Goal: Transaction & Acquisition: Book appointment/travel/reservation

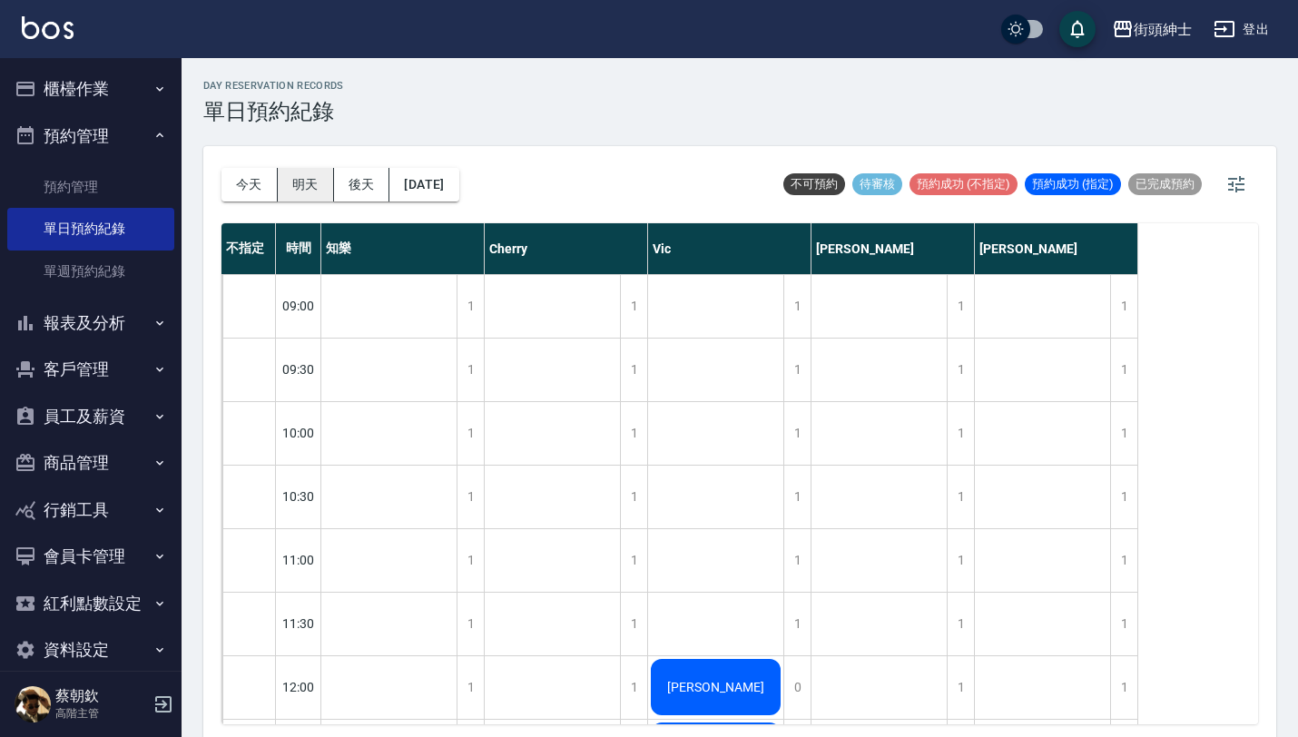
scroll to position [330, 0]
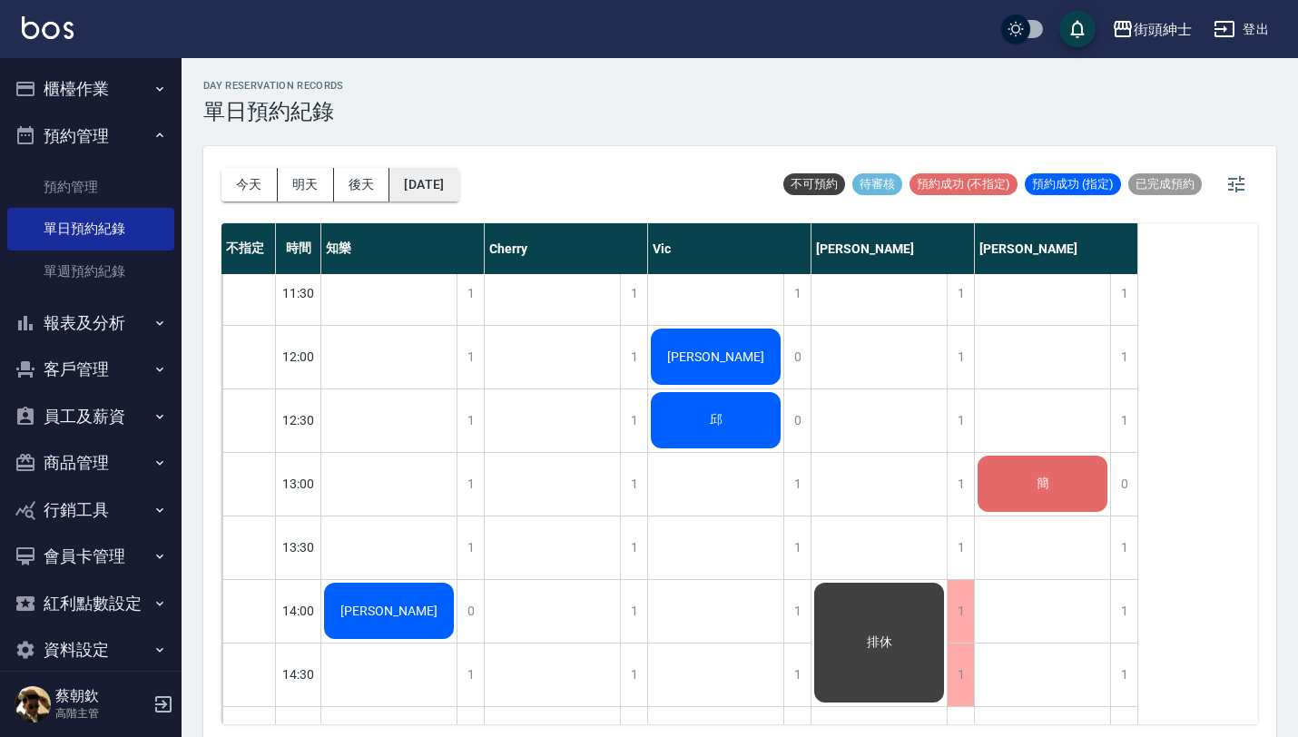
click at [449, 180] on button "[DATE]" at bounding box center [423, 185] width 69 height 34
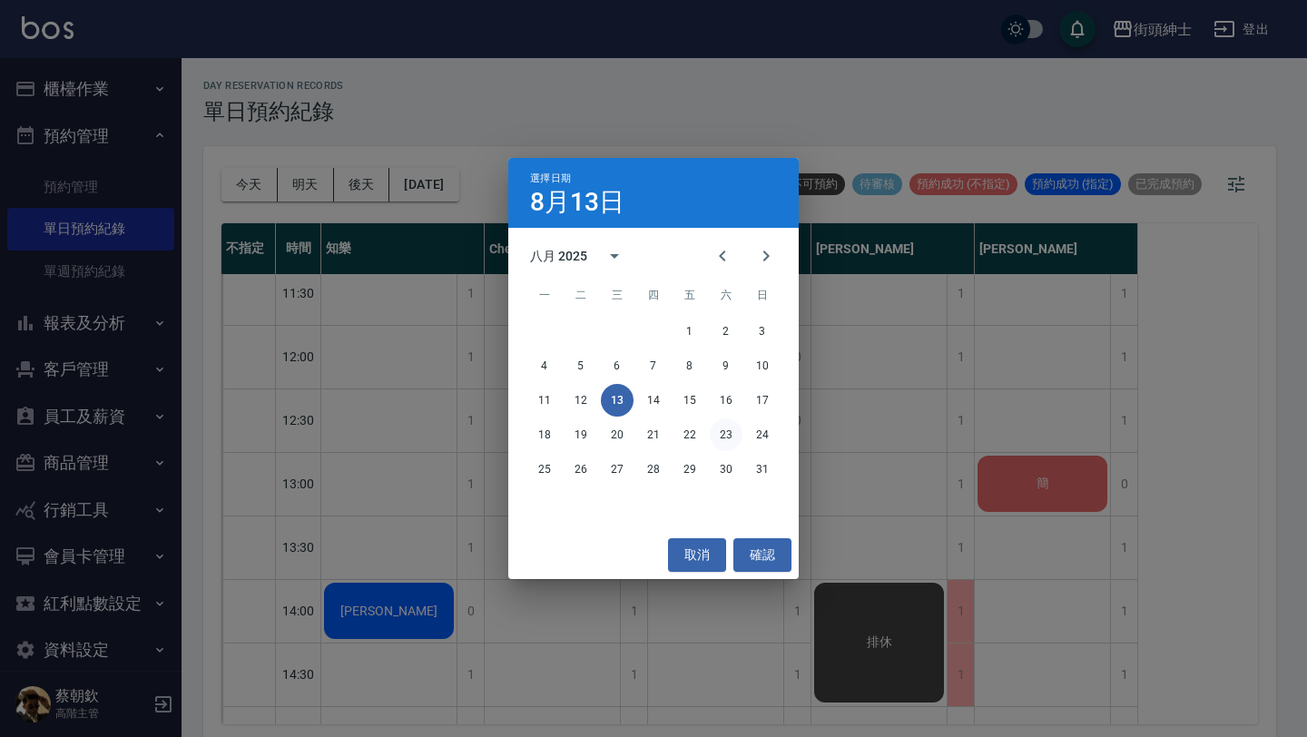
click at [721, 433] on button "23" at bounding box center [726, 435] width 33 height 33
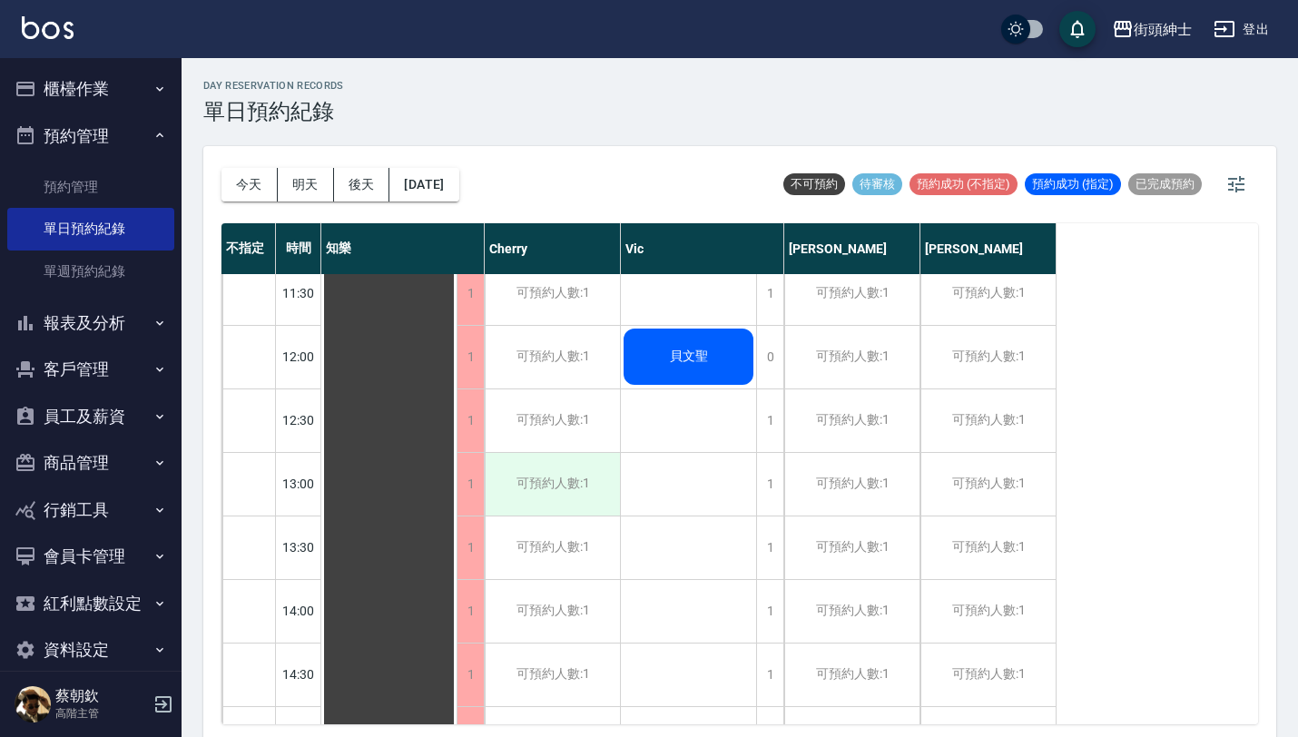
click at [577, 483] on div "可預約人數:1" at bounding box center [552, 484] width 135 height 63
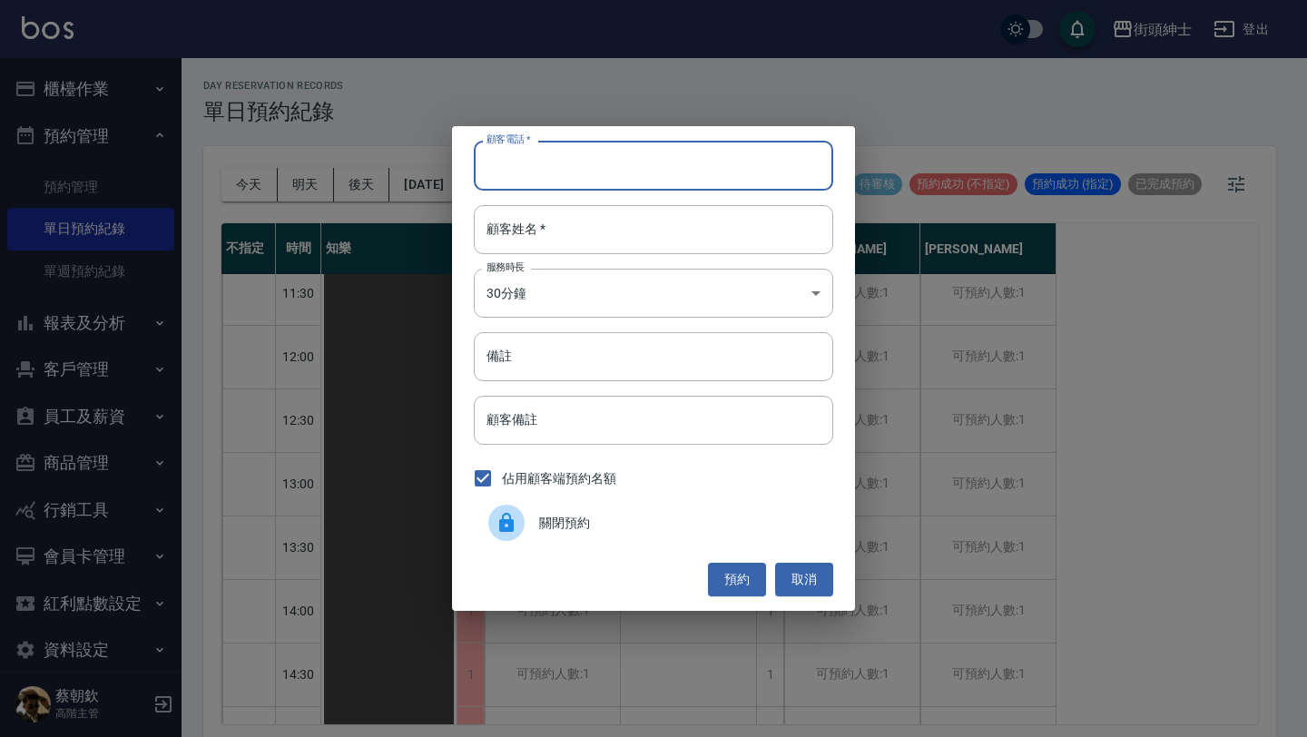
click at [577, 148] on input "顧客電話   *" at bounding box center [654, 165] width 360 height 49
click at [579, 169] on input "顧客電話   *" at bounding box center [654, 165] width 360 height 49
paste input "稱呼：70 電話：[PHONE_NUMBER]"
type input "稱呼：70 電話：[PHONE_NUMBER]"
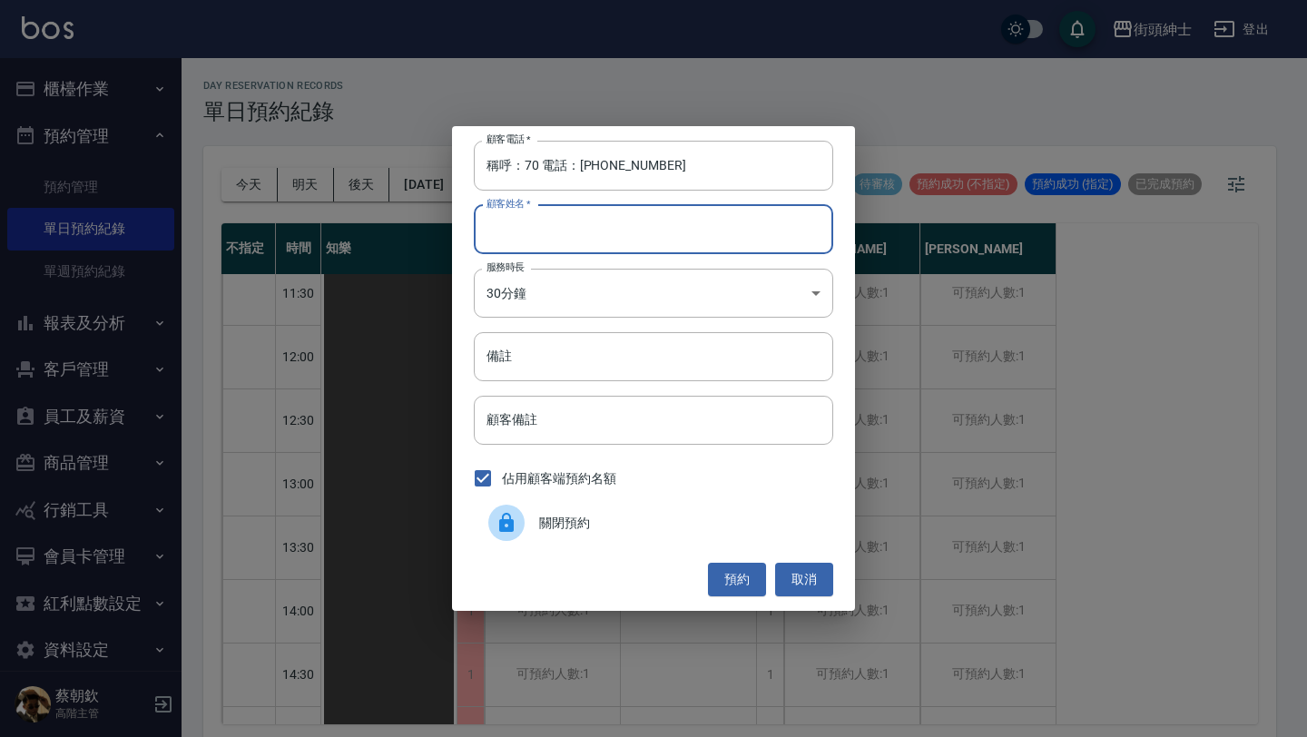
click at [576, 246] on input "顧客姓名   *" at bounding box center [654, 229] width 360 height 49
paste input "稱呼：70 電話：[PHONE_NUMBER]"
type input "稱呼：70 電話：[PHONE_NUMBER]"
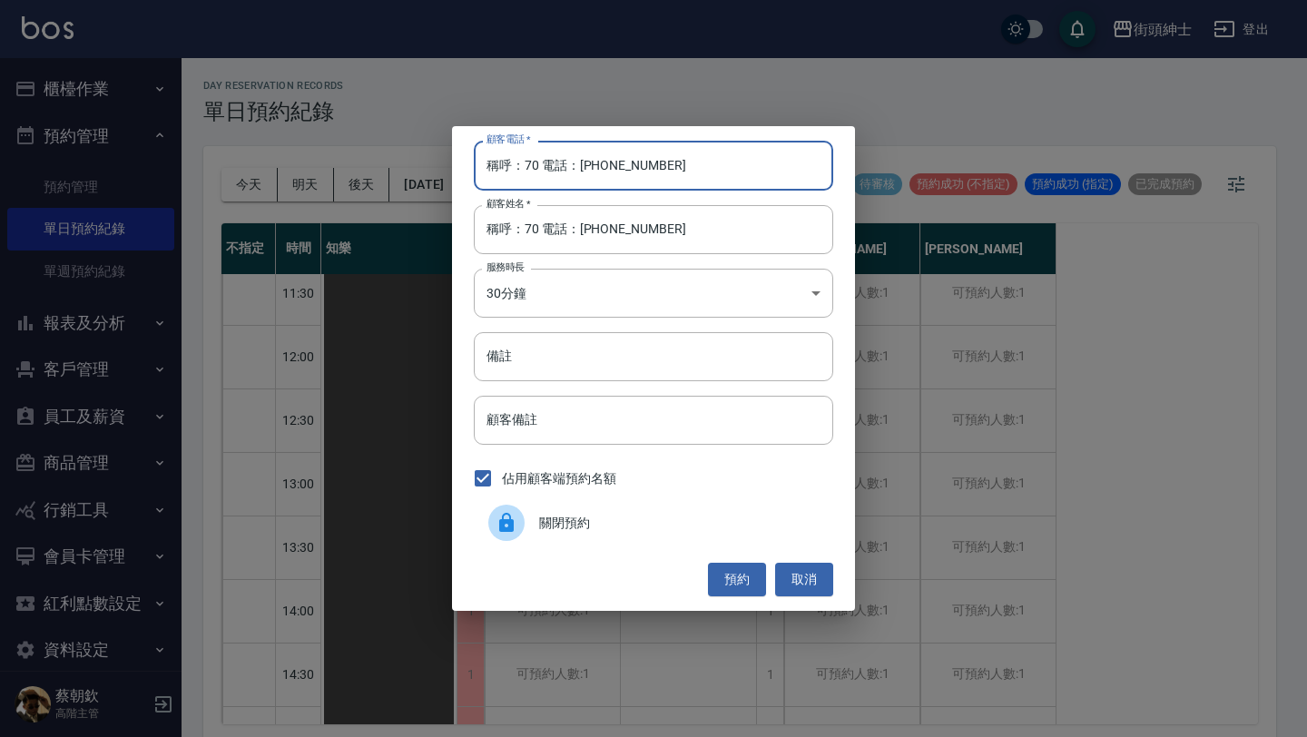
drag, startPoint x: 578, startPoint y: 164, endPoint x: 447, endPoint y: 162, distance: 131.7
click at [450, 163] on div "顧客電話   * 稱呼：70 電話：[PHONE_NUMBER] 顧客電話   * 顧客姓名   * 稱呼：70 電話：[PHONE_NUMBER] 顧客姓名…" at bounding box center [653, 368] width 1307 height 737
type input "0928358835"
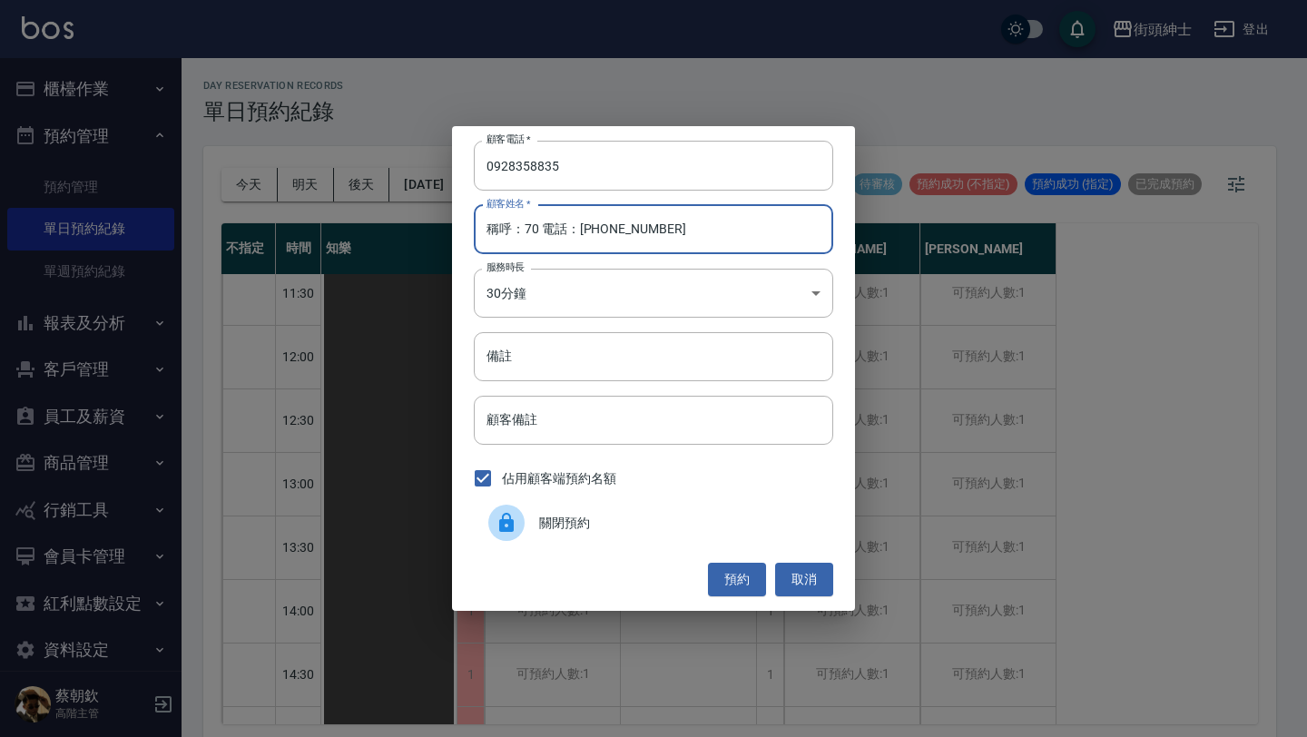
drag, startPoint x: 524, startPoint y: 227, endPoint x: 453, endPoint y: 227, distance: 70.8
click at [459, 227] on div "顧客電話   * [PHONE_NUMBER] 顧客電話   * 顧客姓名   * 稱呼：70 電話：[PHONE_NUMBER] 顧客姓名   * 服務時長…" at bounding box center [653, 368] width 403 height 484
drag, startPoint x: 502, startPoint y: 231, endPoint x: 692, endPoint y: 234, distance: 189.8
click at [692, 234] on input "70 電話：[PHONE_NUMBER]" at bounding box center [654, 229] width 360 height 49
type input "70"
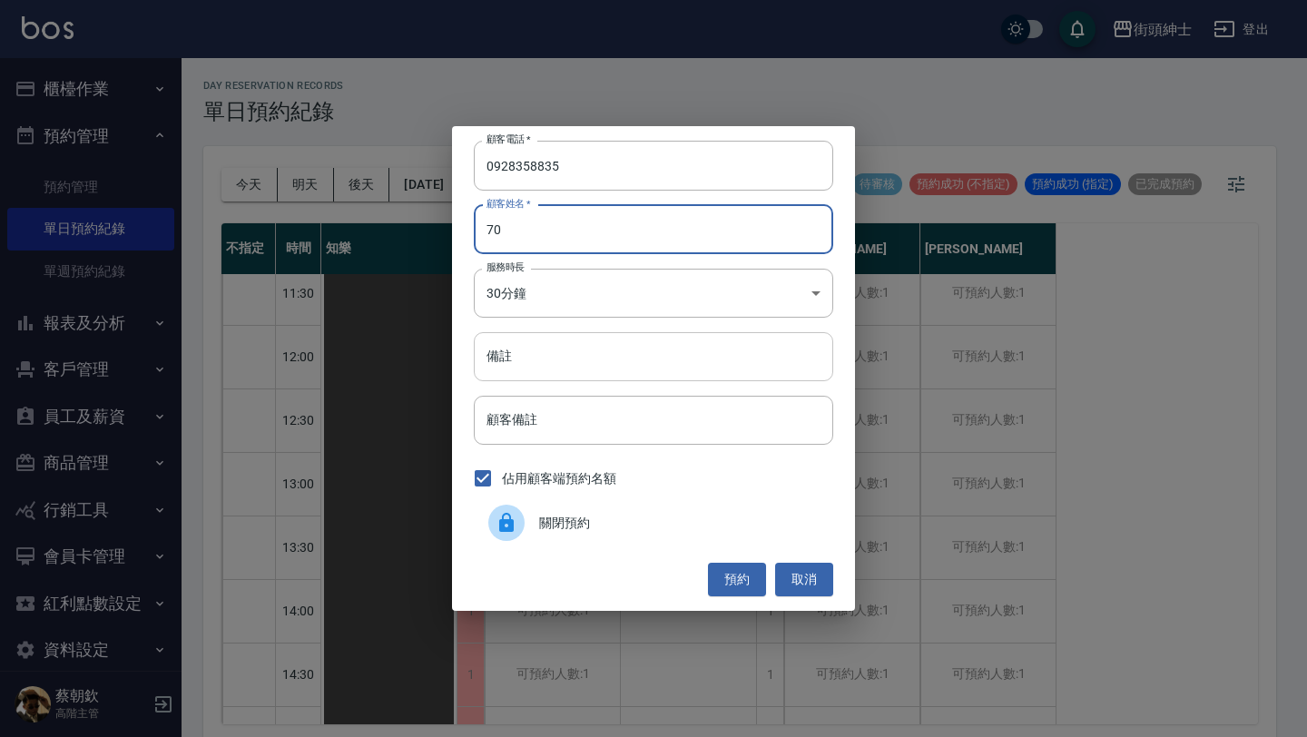
click at [675, 355] on input "備註" at bounding box center [654, 356] width 360 height 49
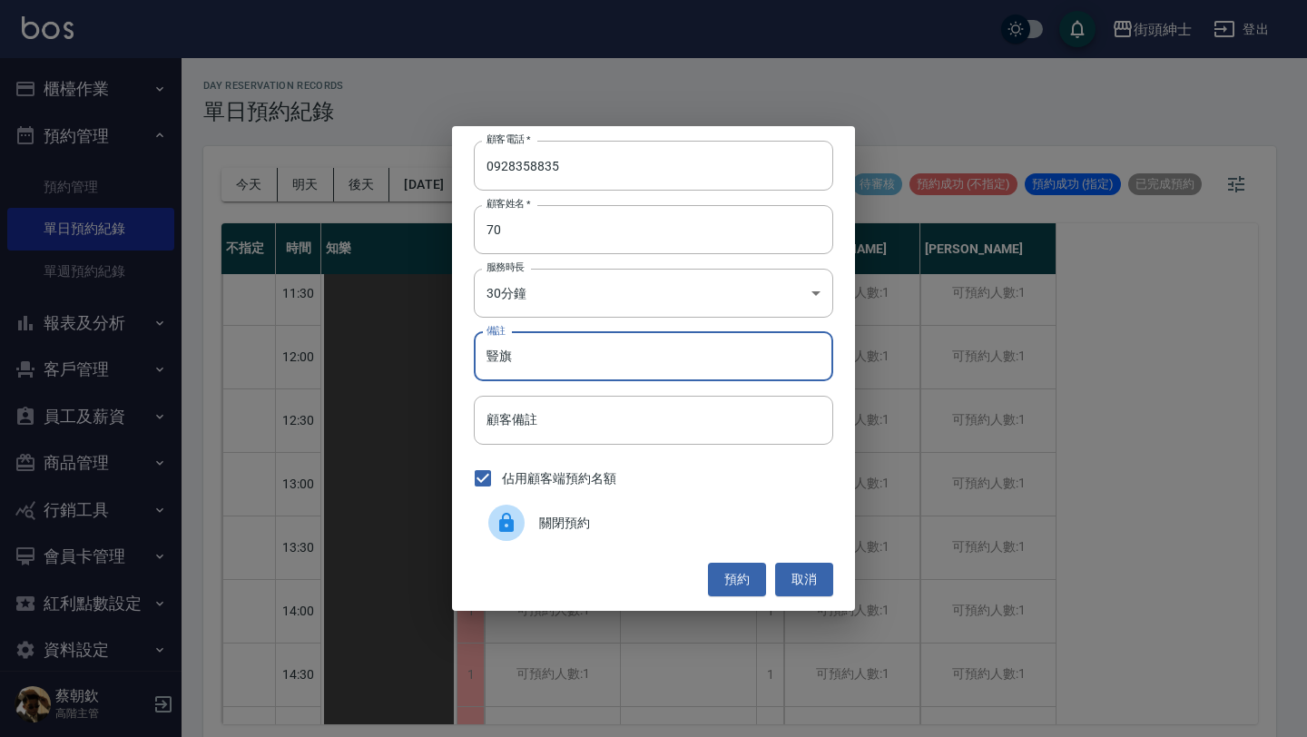
type input "豎"
type input "暑期"
click at [741, 579] on button "預約" at bounding box center [737, 580] width 58 height 34
